Goal: Task Accomplishment & Management: Use online tool/utility

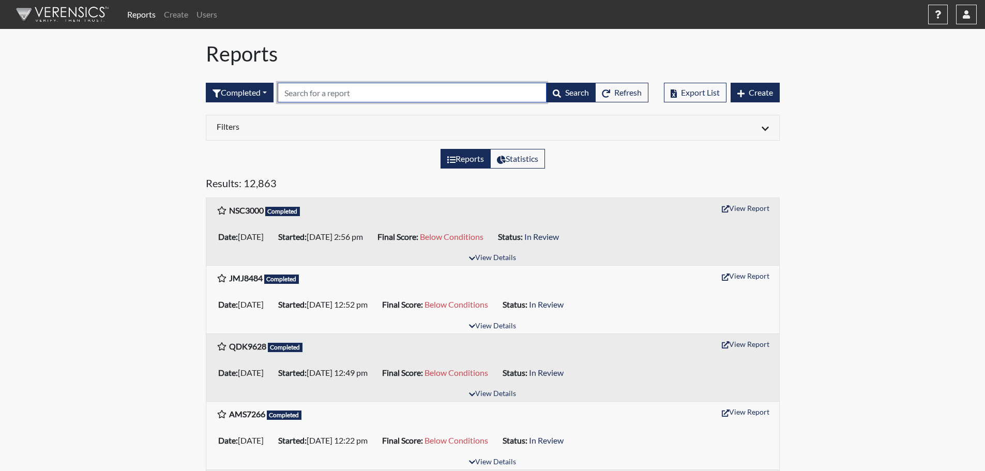
click at [350, 98] on input "text" at bounding box center [412, 93] width 269 height 20
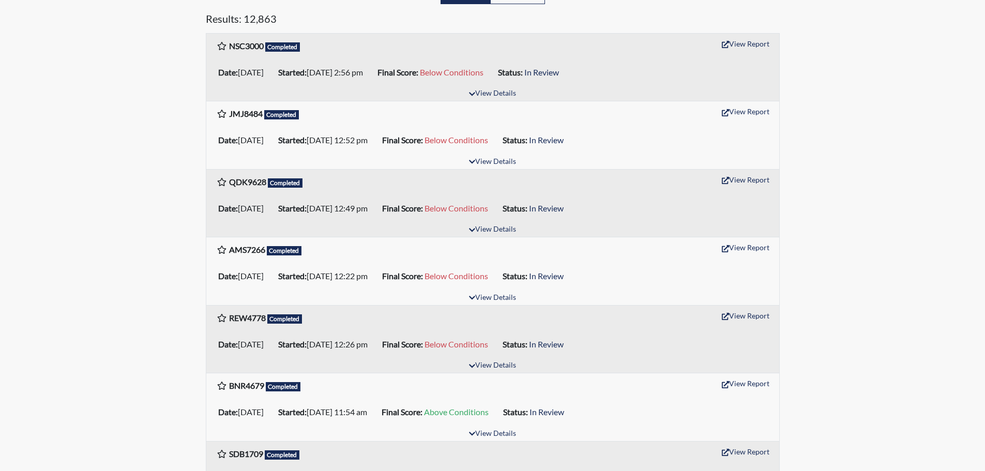
scroll to position [258, 0]
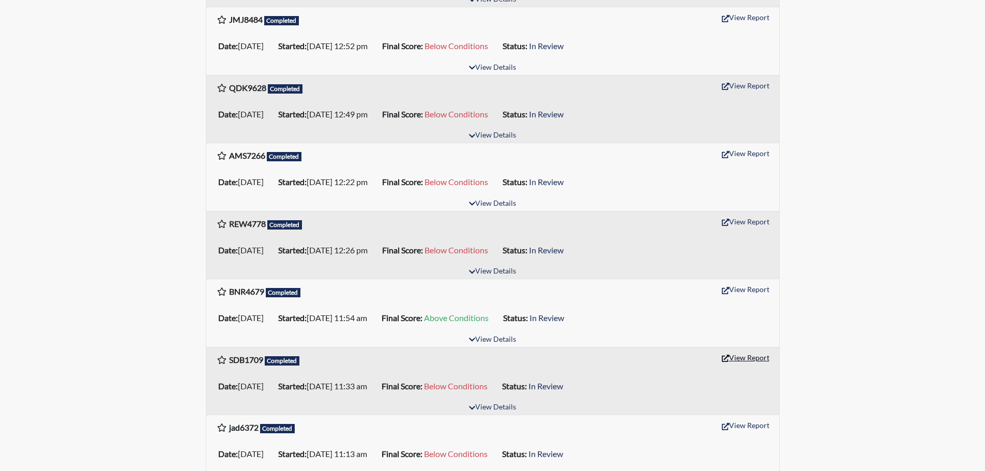
click at [752, 359] on button "View Report" at bounding box center [745, 357] width 57 height 16
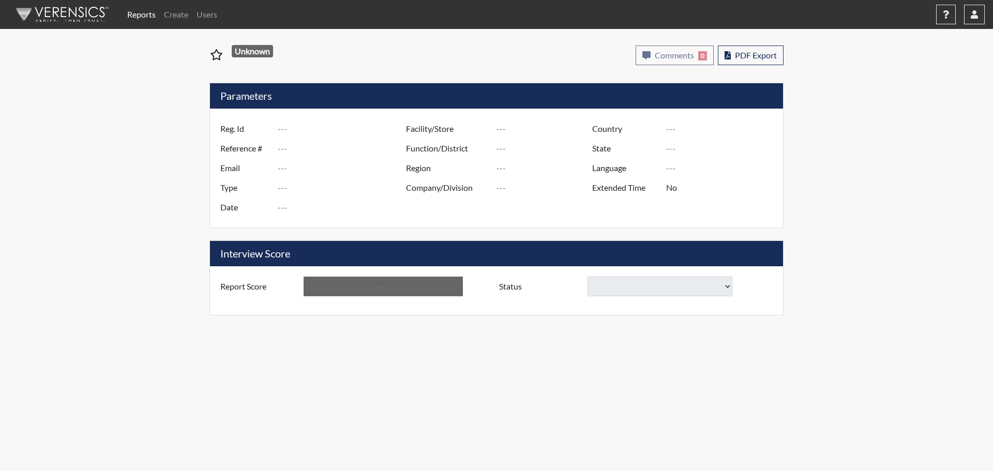
type input "SDB1709"
type input "50961"
type input "---"
type input "Corrections Pre-Employment"
type input "[DATE]"
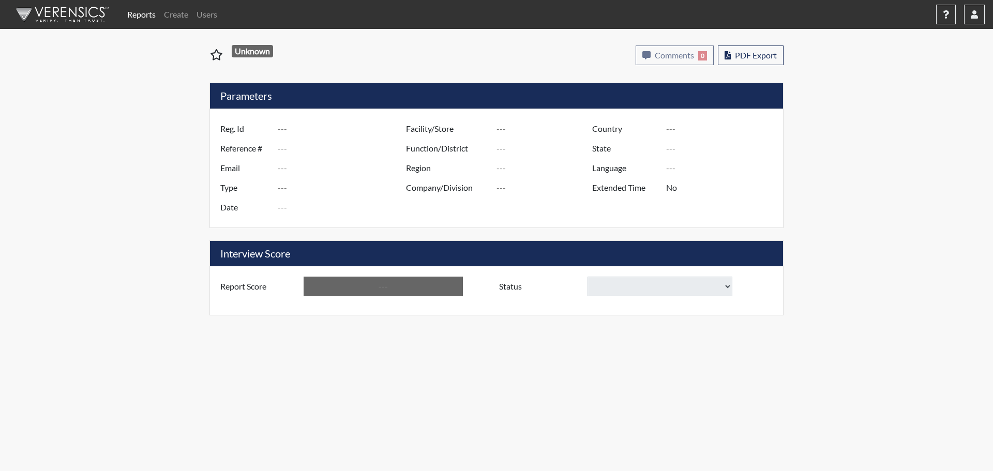
type input "[GEOGRAPHIC_DATA]"
type input "[US_STATE]"
type input "English"
type input "Below Conditions"
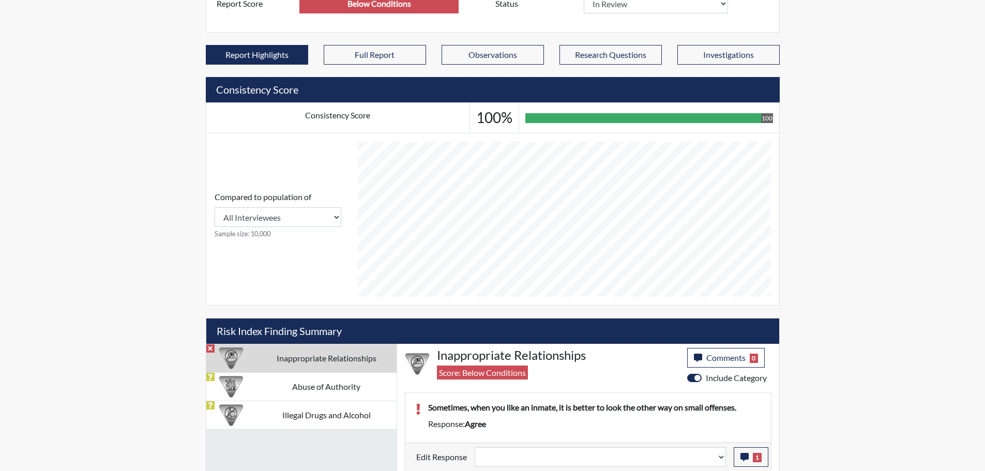
scroll to position [309, 0]
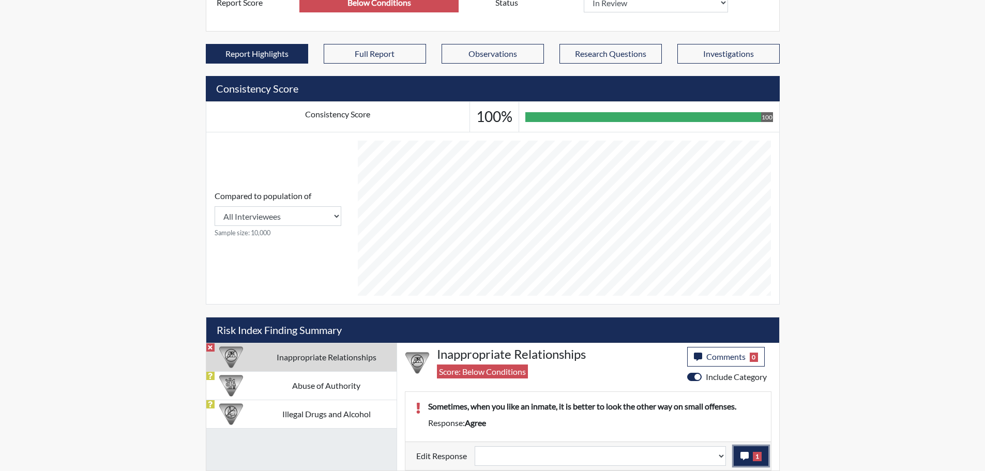
click at [741, 457] on icon "button" at bounding box center [744, 456] width 8 height 8
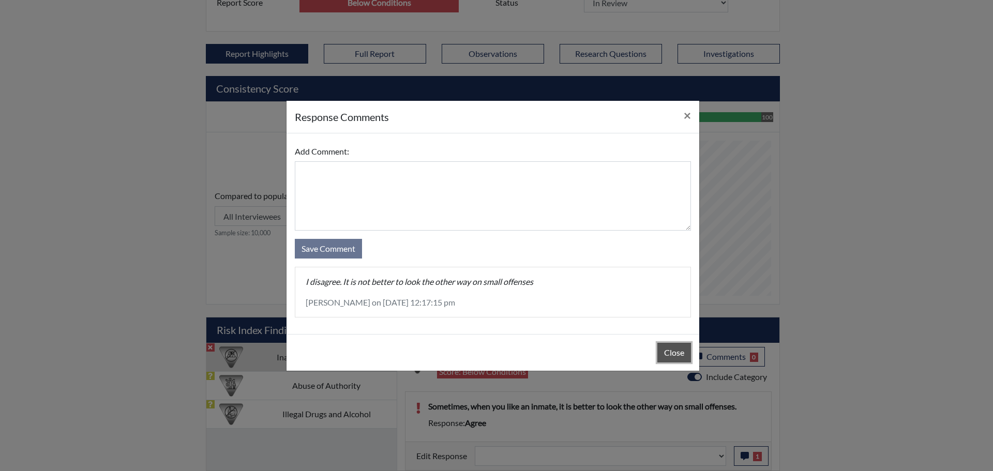
click at [670, 355] on button "Close" at bounding box center [674, 353] width 34 height 20
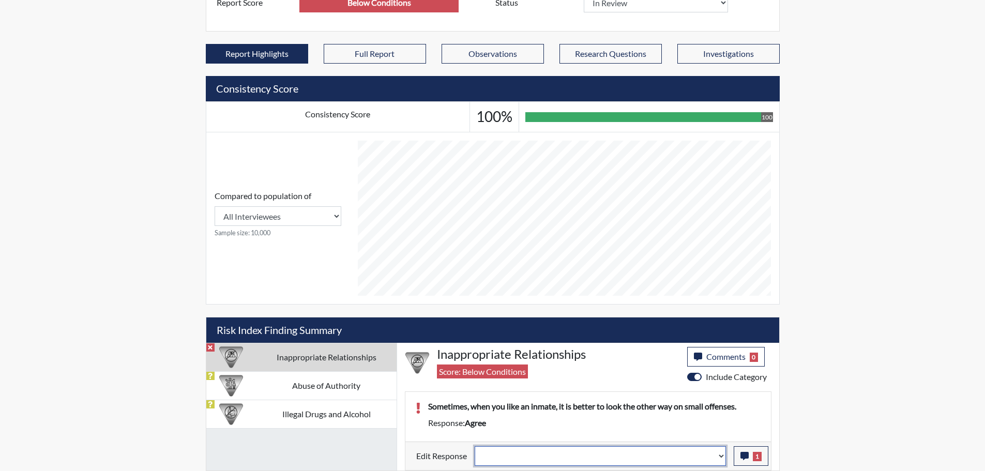
click at [720, 455] on select "Question is not relevant. Results will be updated. Reasonable explanation provi…" at bounding box center [600, 456] width 251 height 20
select select "reasonable-explanation-provided"
click at [475, 446] on select "Question is not relevant. Results will be updated. Reasonable explanation provi…" at bounding box center [600, 456] width 251 height 20
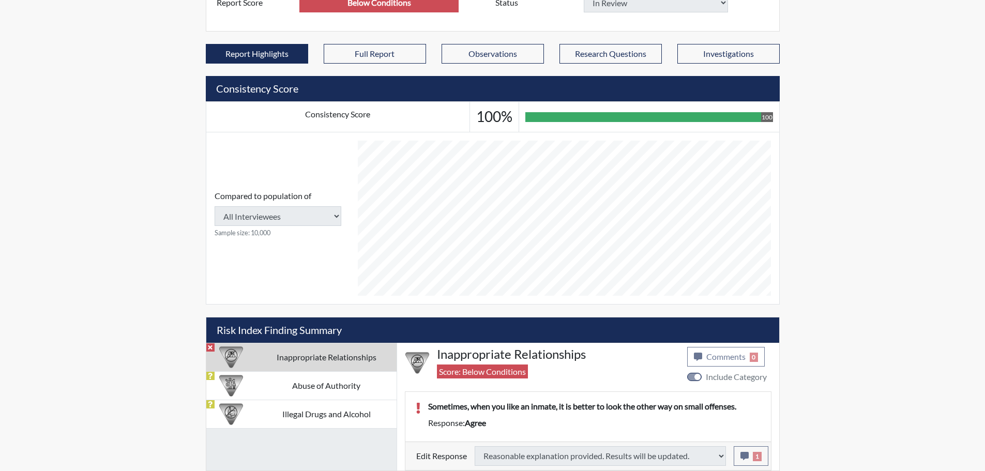
type input "Above Conditions"
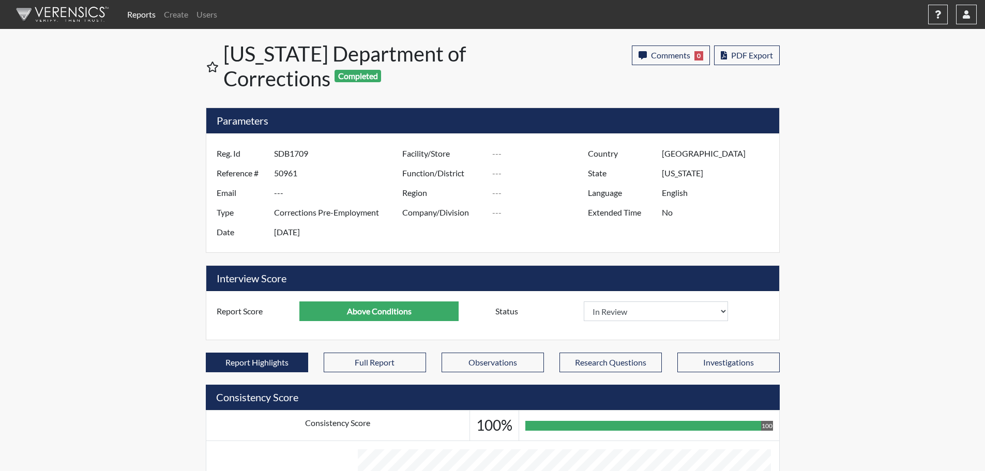
scroll to position [172, 430]
click at [668, 54] on span "Comments" at bounding box center [670, 55] width 39 height 10
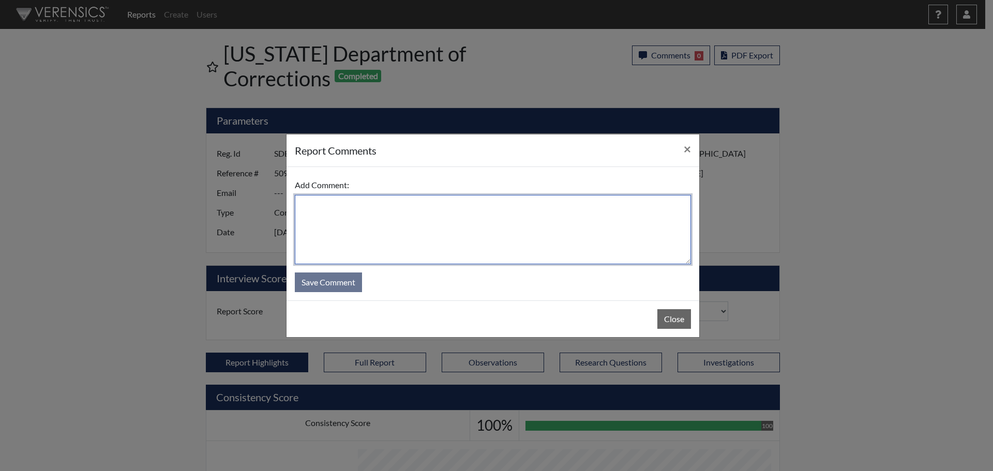
click at [550, 216] on textarea at bounding box center [493, 229] width 396 height 69
type textarea "SL [DATE]"
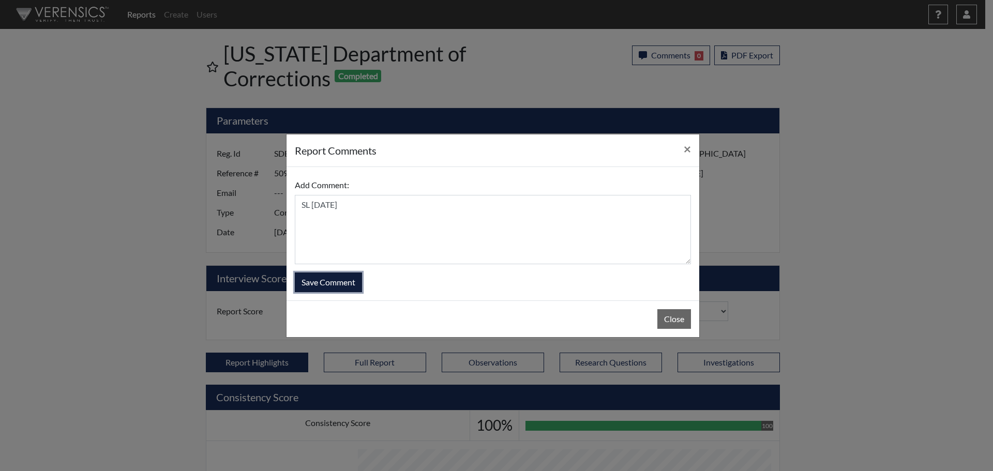
click at [330, 282] on button "Save Comment" at bounding box center [328, 282] width 67 height 20
